Goal: Transaction & Acquisition: Obtain resource

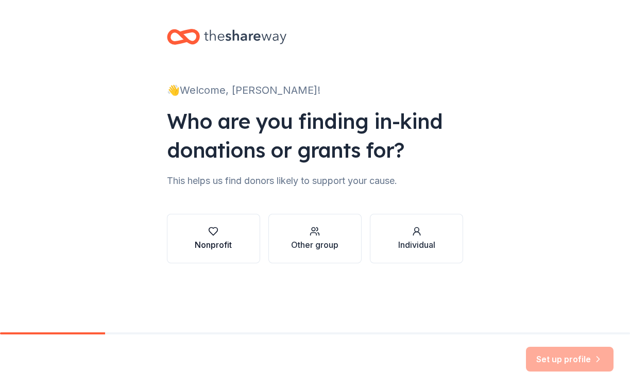
click at [217, 232] on icon "button" at bounding box center [213, 231] width 10 height 10
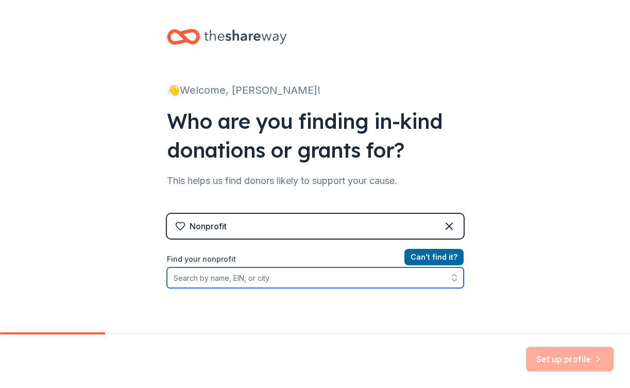
click at [239, 283] on input "Find your nonprofit" at bounding box center [315, 277] width 297 height 21
type input "Open Democracy"
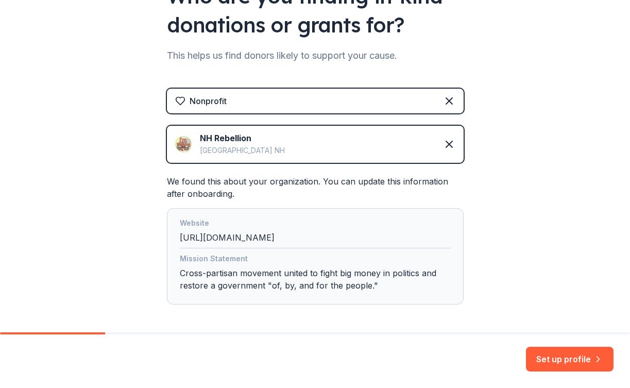
scroll to position [140, 0]
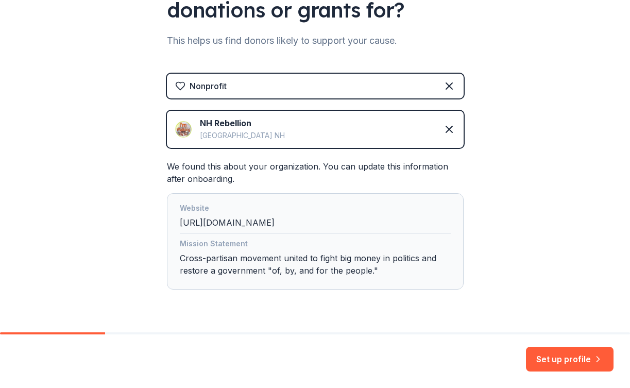
click at [318, 137] on div "NH Rebellion Concord NH" at bounding box center [315, 129] width 297 height 37
click at [301, 120] on div "NH Rebellion Concord NH" at bounding box center [315, 129] width 297 height 37
click at [231, 125] on div "NH Rebellion" at bounding box center [242, 123] width 85 height 12
click at [449, 128] on icon at bounding box center [449, 129] width 6 height 6
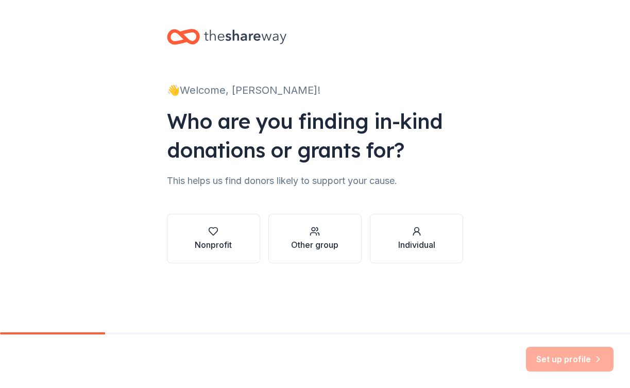
scroll to position [0, 0]
click at [249, 247] on button "Nonprofit" at bounding box center [213, 238] width 93 height 49
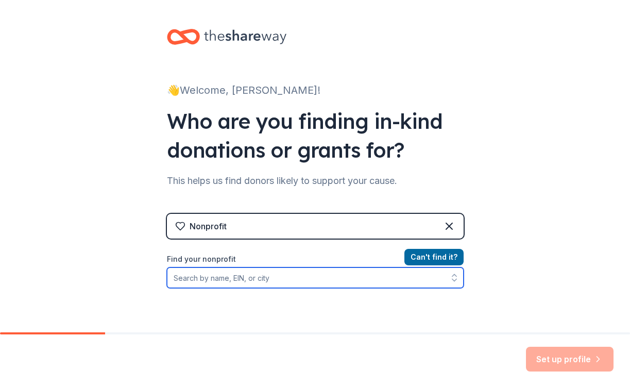
click at [267, 285] on input "Find your nonprofit" at bounding box center [315, 277] width 297 height 21
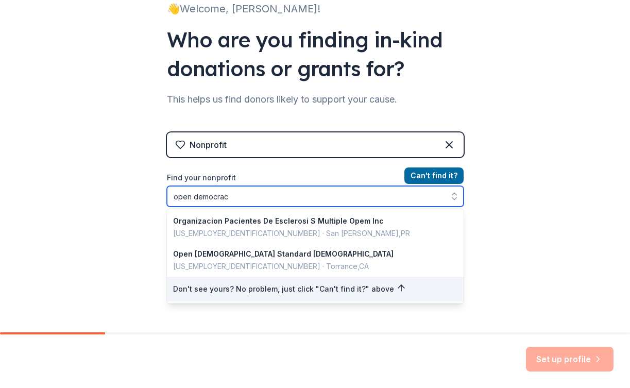
type input "open democracy"
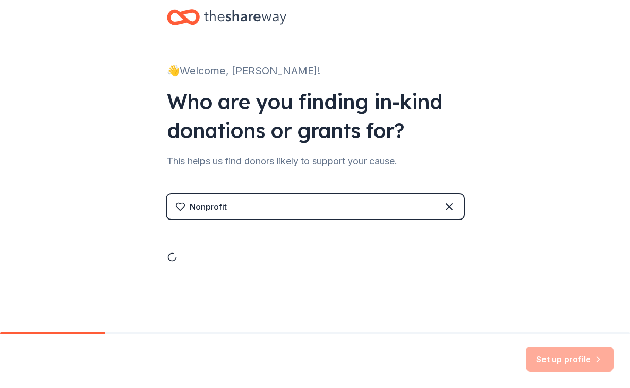
scroll to position [81, 0]
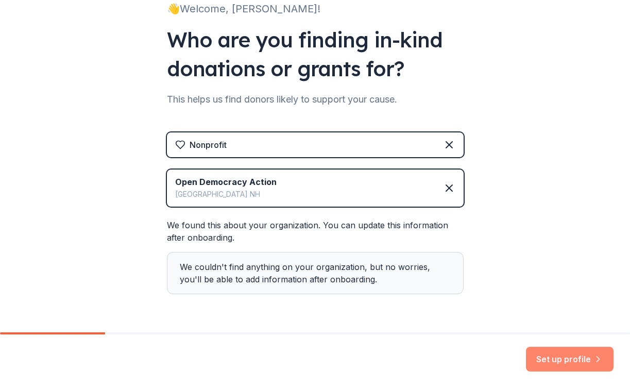
click at [561, 355] on button "Set up profile" at bounding box center [570, 358] width 88 height 25
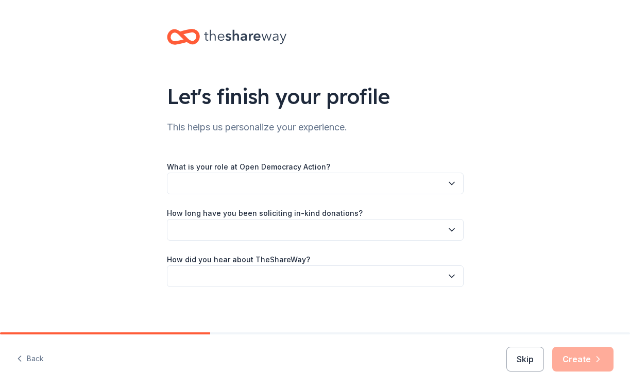
click at [373, 180] on button "button" at bounding box center [315, 183] width 297 height 22
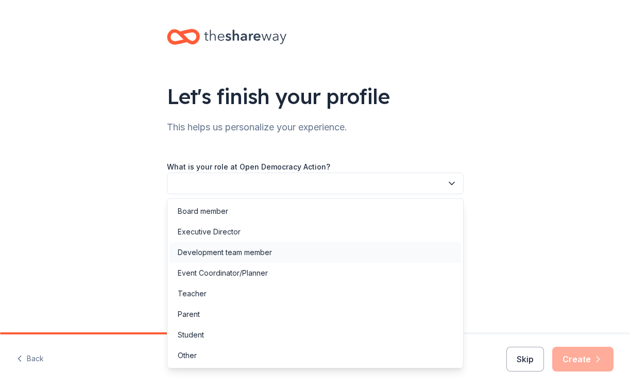
click at [304, 250] on div "Development team member" at bounding box center [314, 252] width 291 height 21
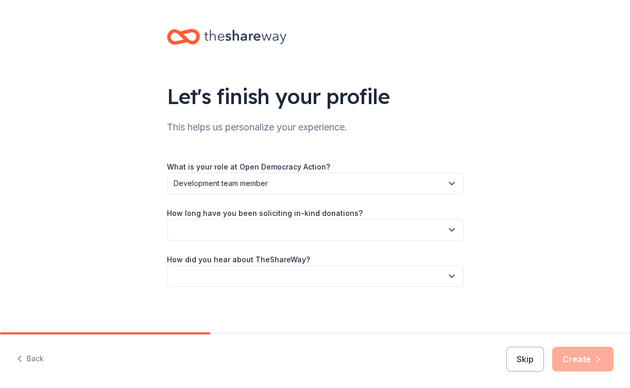
click at [307, 231] on button "button" at bounding box center [315, 230] width 297 height 22
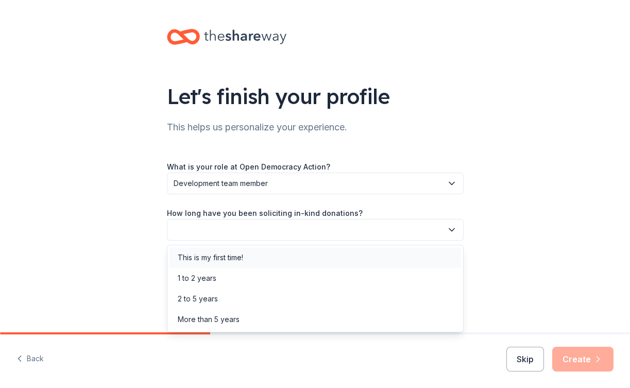
click at [302, 257] on div "This is my first time!" at bounding box center [314, 257] width 291 height 21
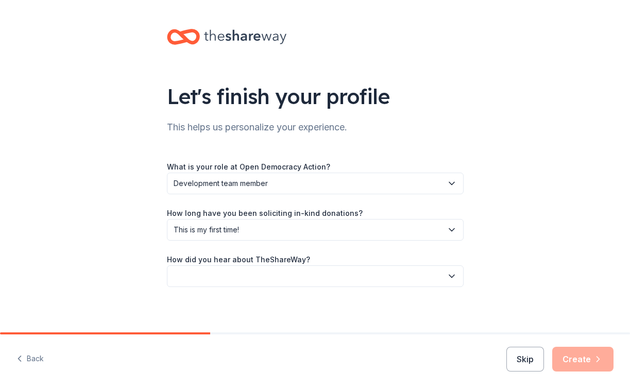
click at [284, 280] on button "button" at bounding box center [315, 276] width 297 height 22
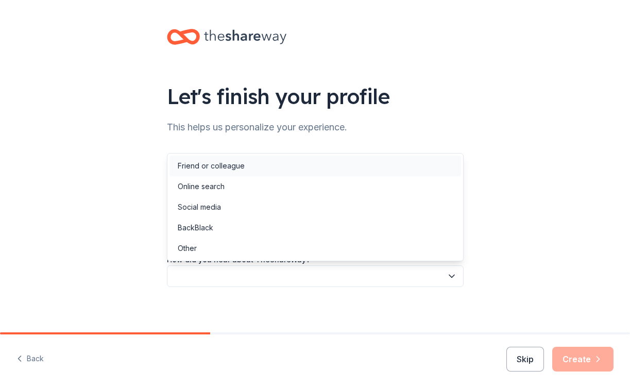
click at [259, 173] on div "Friend or colleague" at bounding box center [314, 165] width 291 height 21
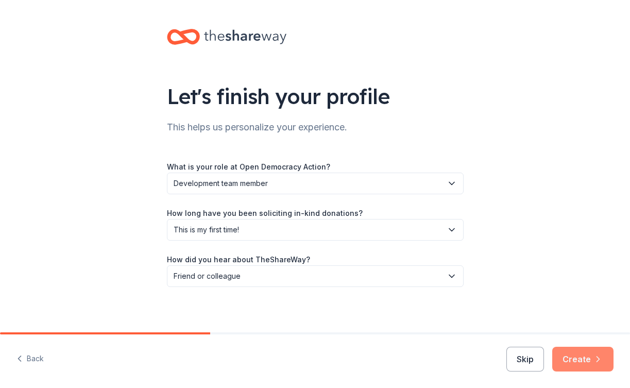
click at [572, 359] on button "Create" at bounding box center [582, 358] width 61 height 25
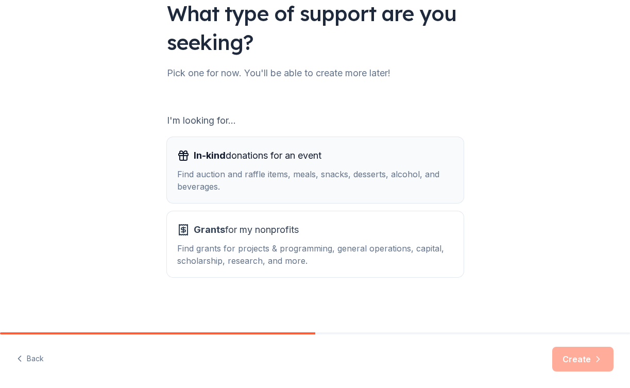
scroll to position [83, 0]
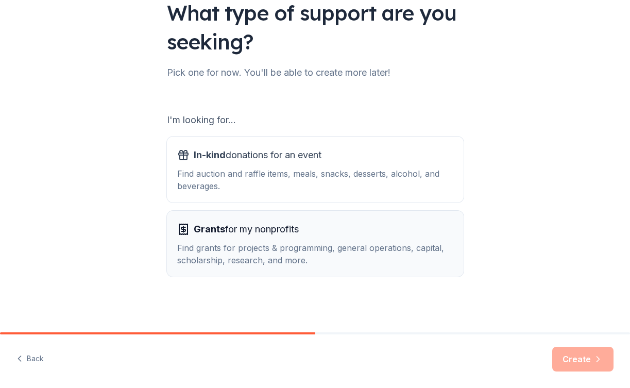
click at [336, 238] on div "Grants for my nonprofits Find grants for projects & programming, general operat…" at bounding box center [315, 243] width 276 height 45
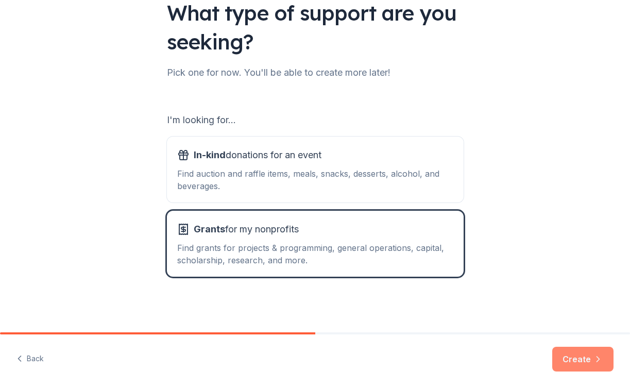
click at [574, 353] on button "Create" at bounding box center [582, 358] width 61 height 25
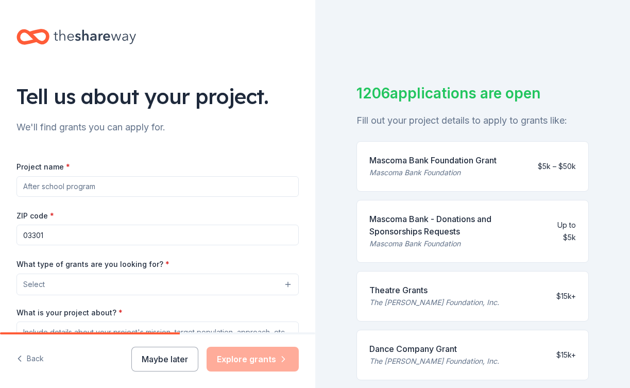
click at [182, 189] on input "Project name *" at bounding box center [157, 186] width 282 height 21
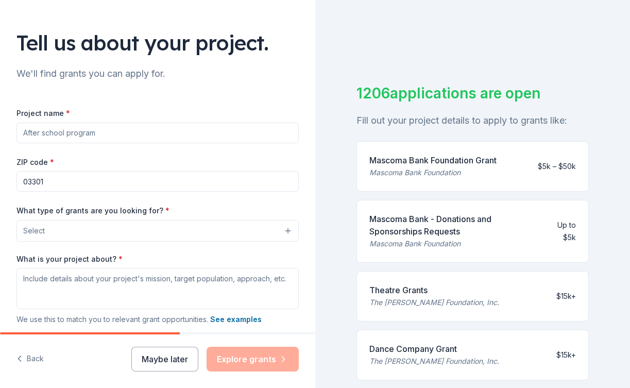
scroll to position [37, 0]
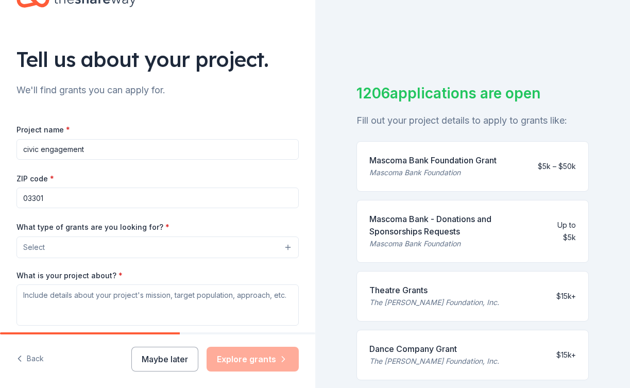
click at [128, 147] on input "civic engagement" at bounding box center [157, 149] width 282 height 21
type input "voter education"
click at [123, 248] on button "Select" at bounding box center [157, 247] width 282 height 22
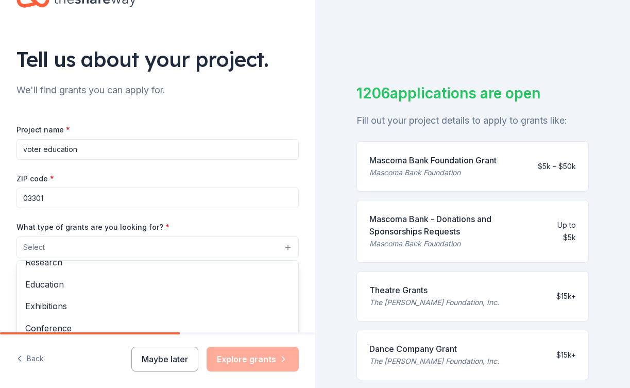
scroll to position [90, 0]
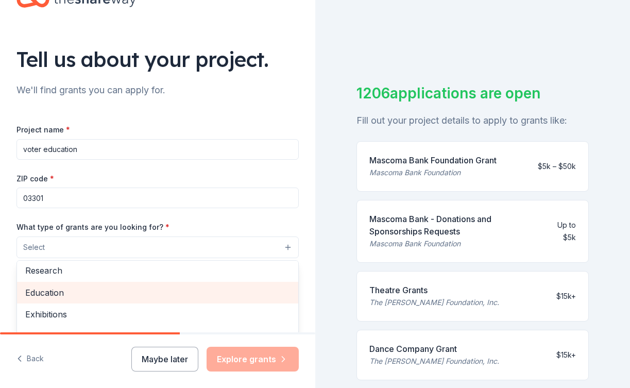
click at [105, 299] on span "Education" at bounding box center [157, 292] width 265 height 13
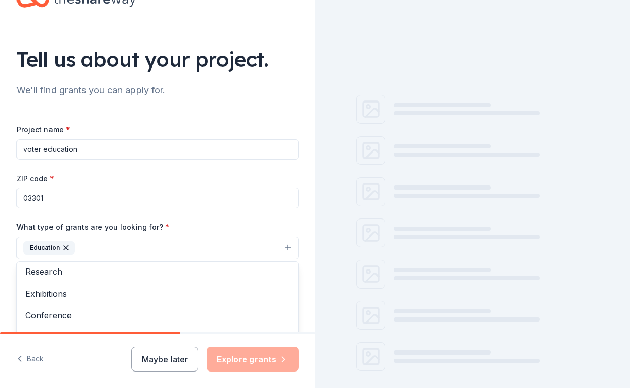
click at [118, 223] on div "What type of grants are you looking for? * Education Projects & programming Gen…" at bounding box center [157, 239] width 282 height 39
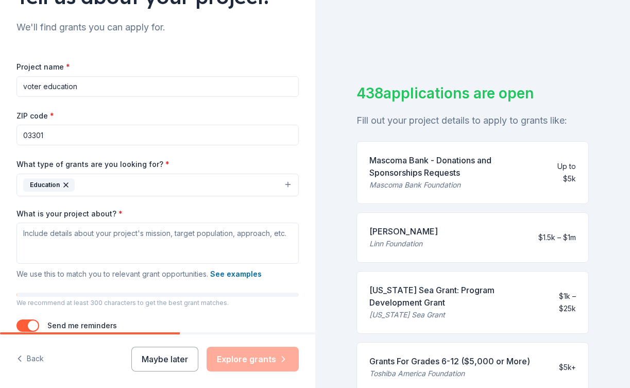
scroll to position [99, 0]
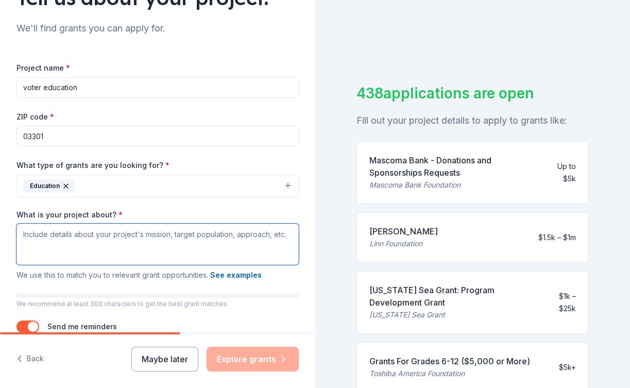
click at [103, 240] on textarea "What is your project about? *" at bounding box center [157, 243] width 282 height 41
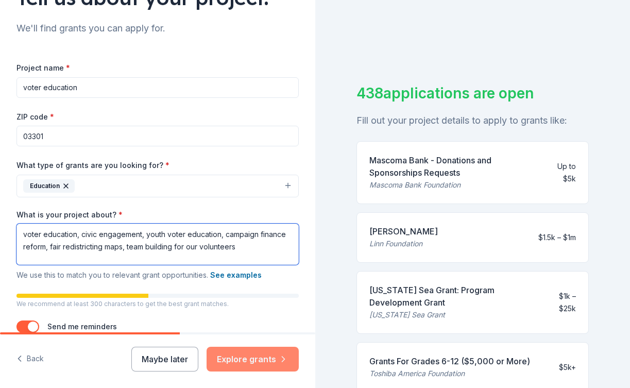
type textarea "voter education, civic engagement, youth voter education, campaign finance refo…"
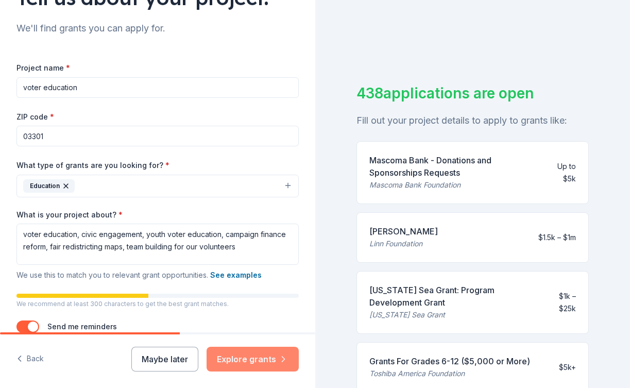
click at [230, 363] on button "Explore grants" at bounding box center [252, 358] width 92 height 25
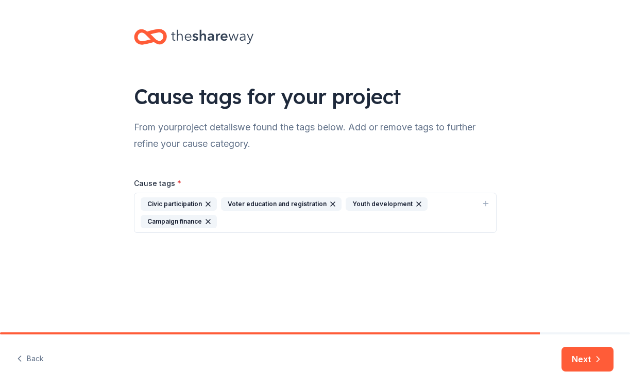
click at [259, 218] on div "Civic participation Voter education and registration Youth development Campaign…" at bounding box center [309, 212] width 337 height 31
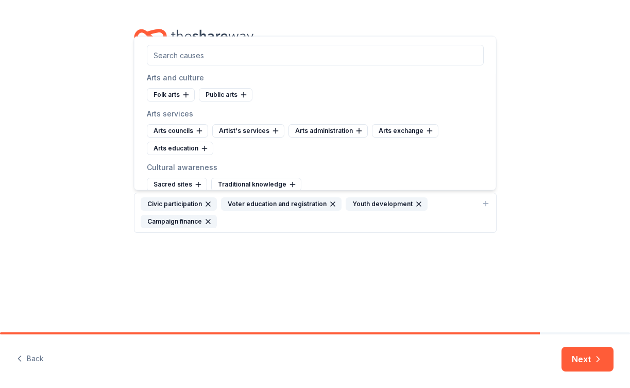
click at [225, 56] on input "text" at bounding box center [315, 55] width 337 height 21
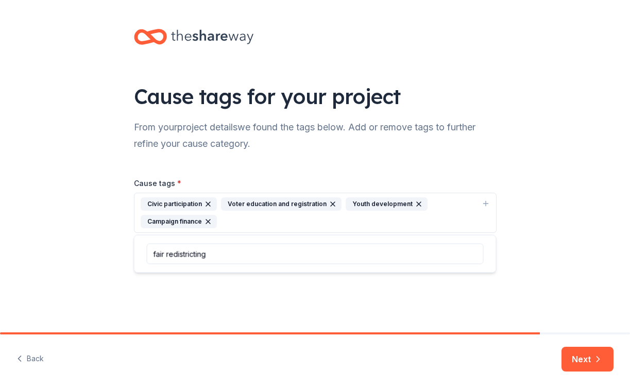
type input "fair redistricting"
click at [571, 353] on button "Next" at bounding box center [587, 358] width 52 height 25
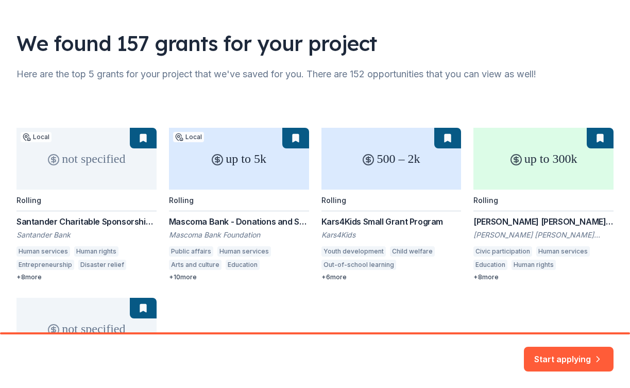
scroll to position [53, 0]
click at [543, 219] on div "not specified Local Rolling Santander Charitable Sponsorship Program Santander …" at bounding box center [314, 289] width 597 height 323
click at [502, 218] on div "not specified Local Rolling Santander Charitable Sponsorship Program Santander …" at bounding box center [314, 289] width 597 height 323
click at [514, 178] on div "not specified Local Rolling Santander Charitable Sponsorship Program Santander …" at bounding box center [314, 289] width 597 height 323
click at [522, 148] on div "not specified Local Rolling Santander Charitable Sponsorship Program Santander …" at bounding box center [314, 289] width 597 height 323
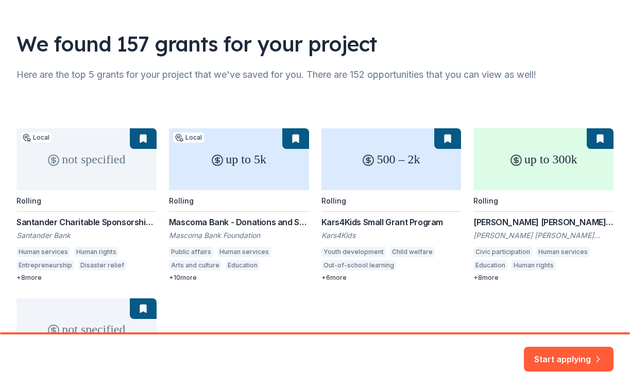
click at [532, 216] on div "not specified Local Rolling Santander Charitable Sponsorship Program Santander …" at bounding box center [314, 289] width 597 height 323
click at [522, 242] on div "not specified Local Rolling Santander Charitable Sponsorship Program Santander …" at bounding box center [314, 289] width 597 height 323
click at [522, 219] on div "not specified Local Rolling Santander Charitable Sponsorship Program Santander …" at bounding box center [314, 289] width 597 height 323
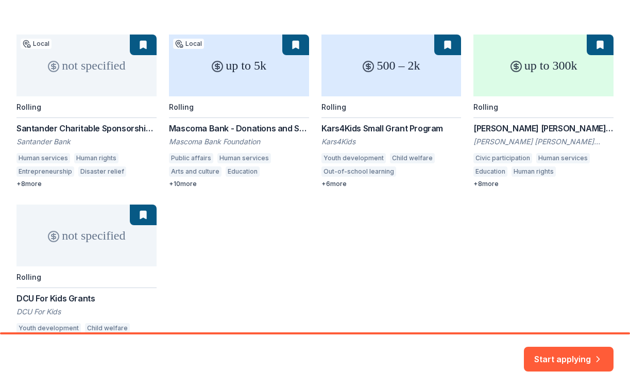
scroll to position [147, 0]
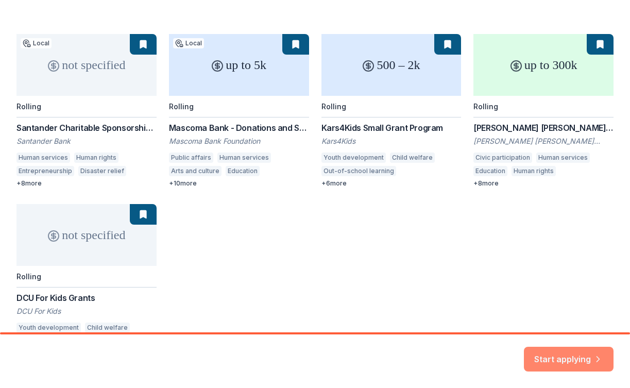
click at [546, 348] on button "Start applying" at bounding box center [569, 352] width 90 height 25
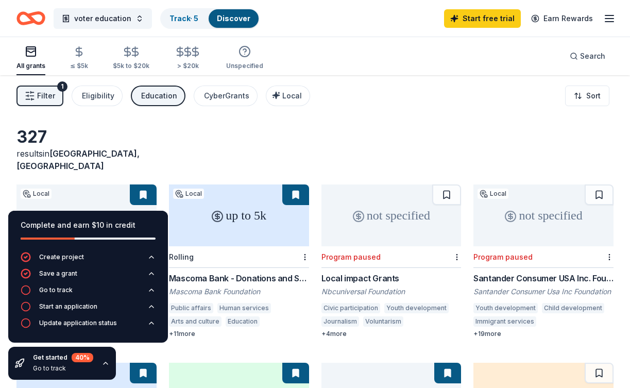
click at [183, 15] on link "Track · 5" at bounding box center [183, 18] width 29 height 9
click at [184, 12] on div "Track · 5" at bounding box center [183, 18] width 45 height 19
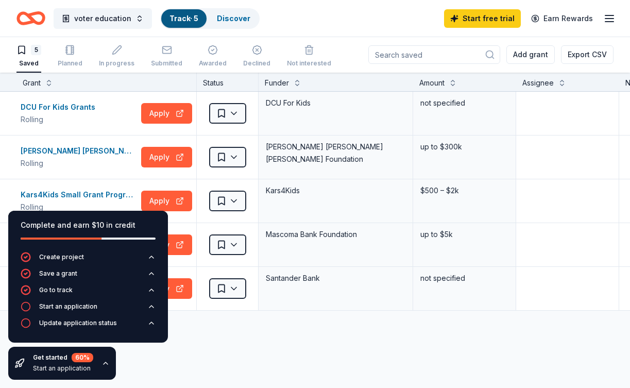
click at [216, 363] on div "DCU For Kids Grants Rolling Apply Saved DCU For Kids not specified Draper Richa…" at bounding box center [395, 298] width 790 height 412
click at [210, 355] on div "DCU For Kids Grants Rolling Apply Saved DCU For Kids not specified Draper Richa…" at bounding box center [395, 298] width 790 height 412
click at [223, 335] on div "Discover more grants" at bounding box center [395, 324] width 790 height 29
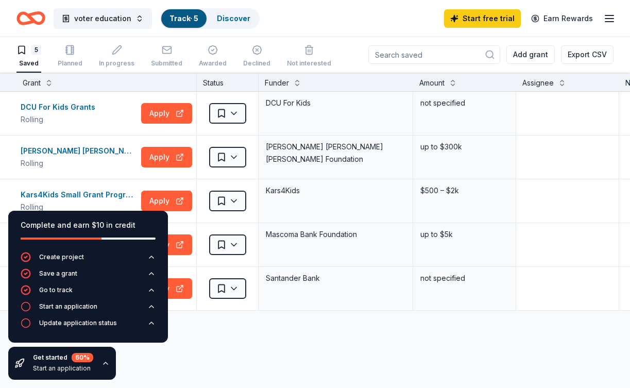
click at [125, 221] on div "Complete and earn $10 in credit" at bounding box center [88, 225] width 135 height 12
click at [201, 346] on div "DCU For Kids Grants Rolling Apply Saved DCU For Kids not specified Draper Richa…" at bounding box center [395, 298] width 790 height 412
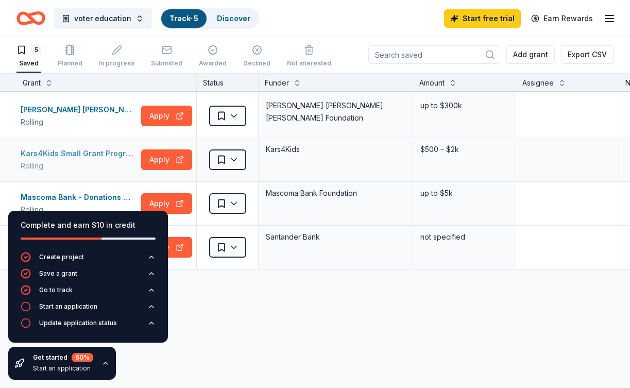
scroll to position [42, 0]
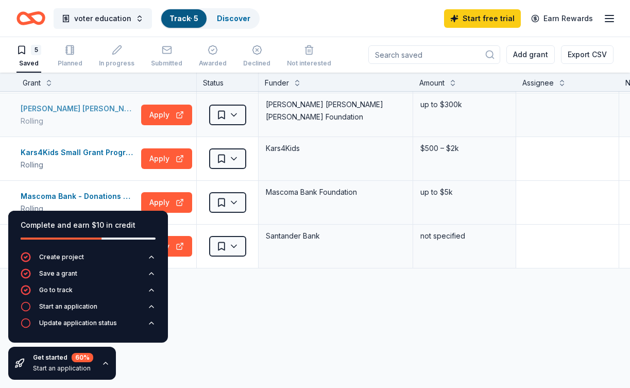
click at [102, 109] on div "[PERSON_NAME] [PERSON_NAME] [PERSON_NAME] Foundation Grants" at bounding box center [79, 108] width 116 height 12
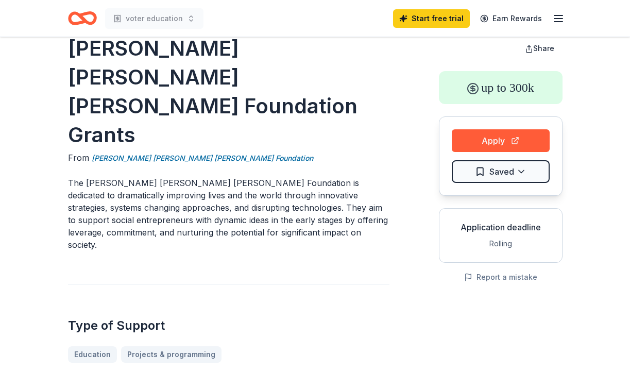
scroll to position [22, 0]
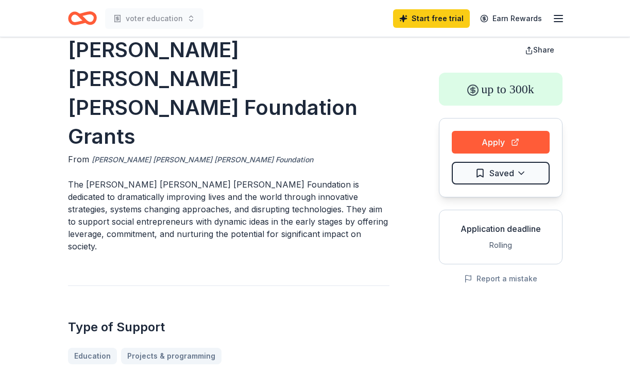
click at [134, 153] on link "[PERSON_NAME] [PERSON_NAME] [PERSON_NAME] Foundation" at bounding box center [202, 159] width 221 height 12
click at [131, 153] on link "[PERSON_NAME] [PERSON_NAME] [PERSON_NAME] Foundation" at bounding box center [202, 159] width 221 height 12
click at [142, 153] on link "[PERSON_NAME] [PERSON_NAME] [PERSON_NAME] Foundation" at bounding box center [202, 159] width 221 height 12
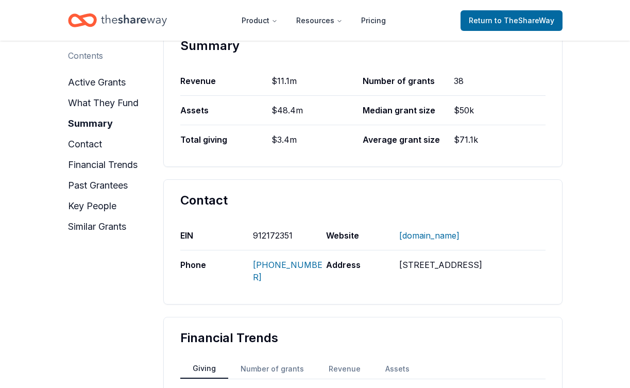
scroll to position [735, 0]
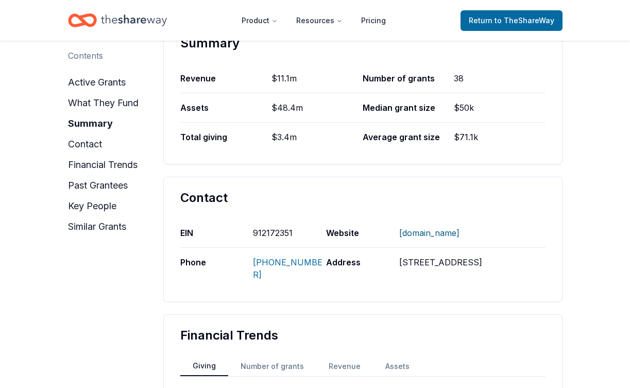
click at [430, 219] on link "[DOMAIN_NAME]" at bounding box center [429, 232] width 60 height 27
